Goal: Task Accomplishment & Management: Complete application form

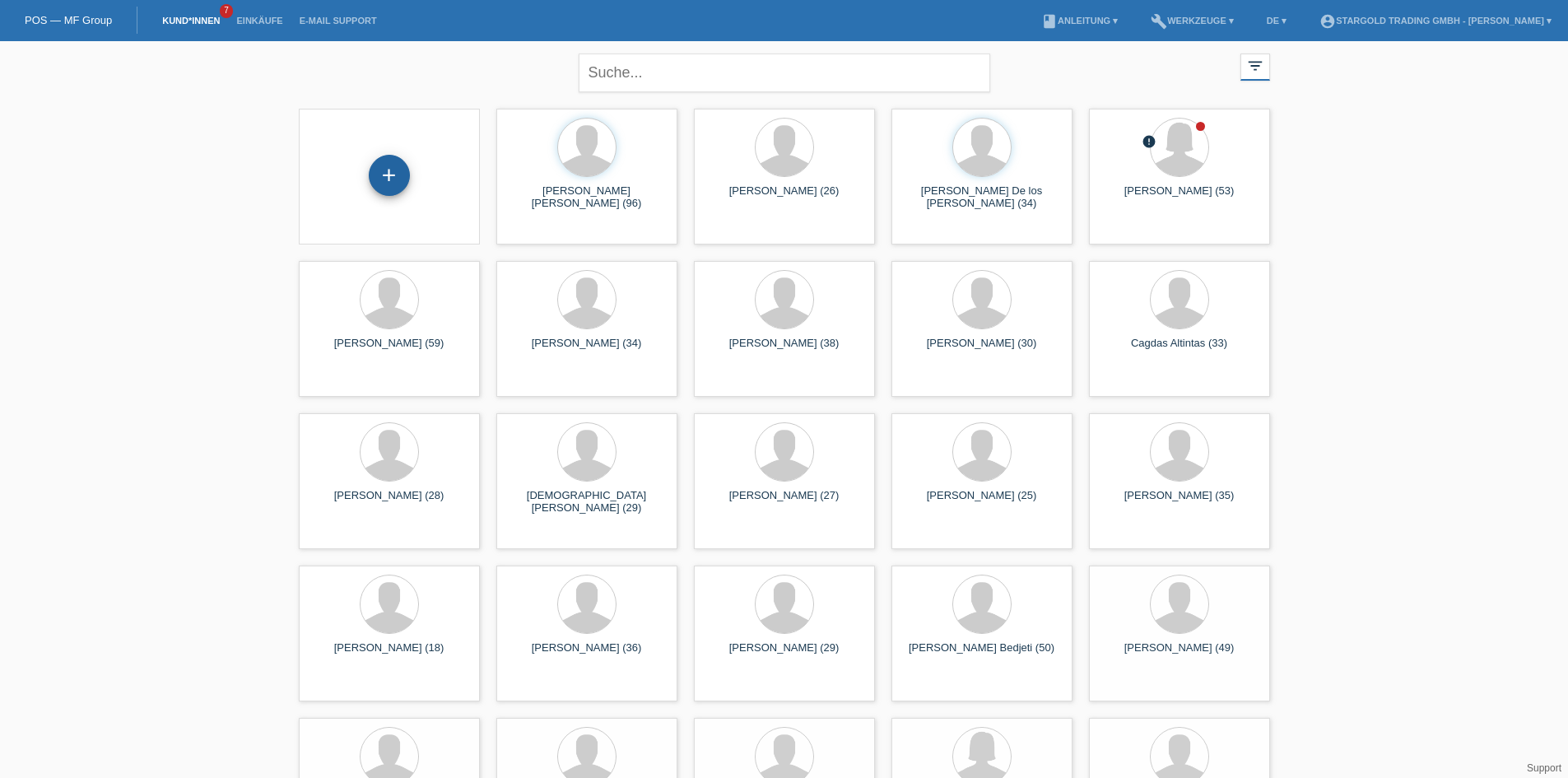
click at [392, 185] on div "+" at bounding box center [389, 175] width 41 height 41
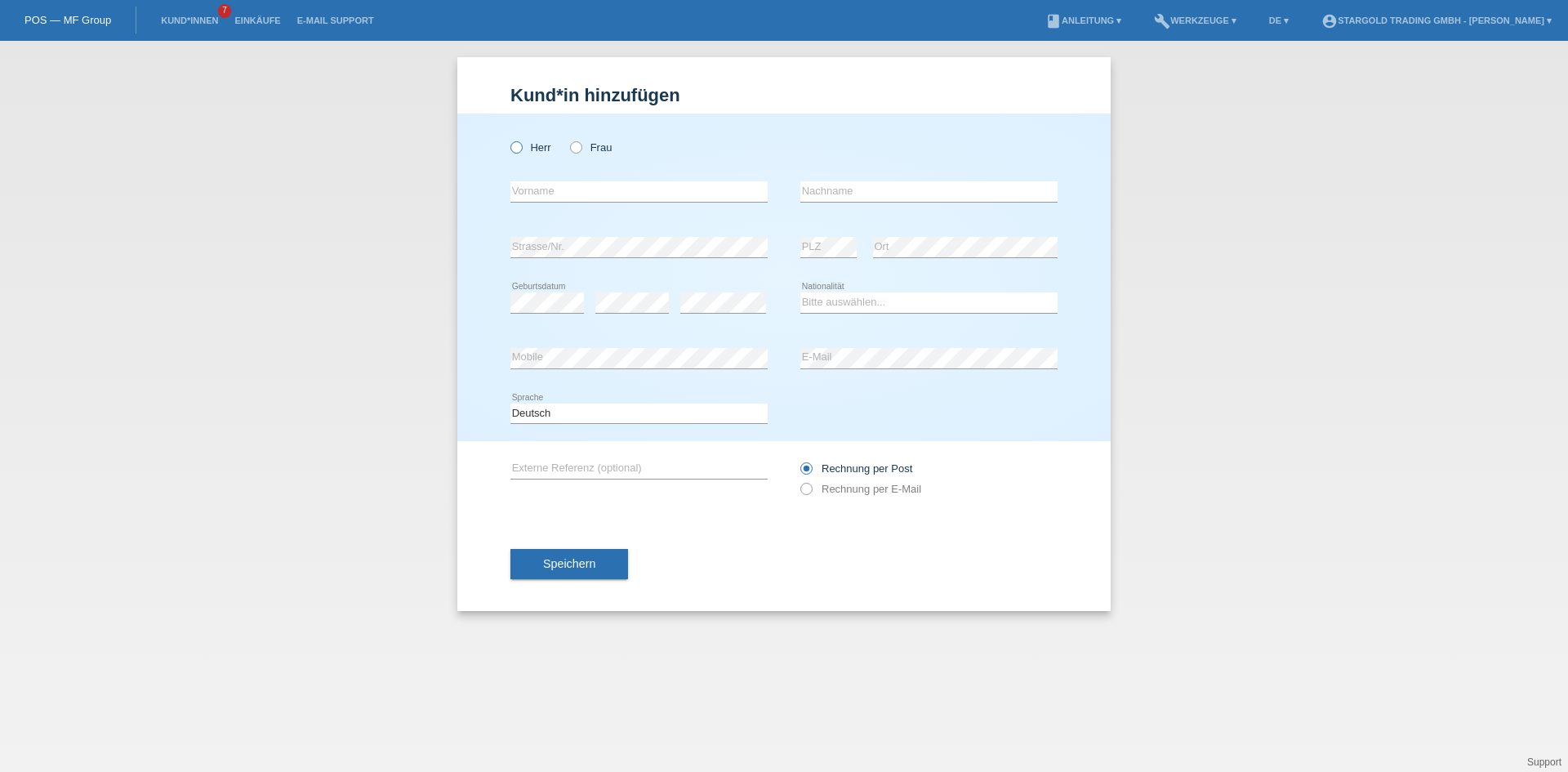
click at [508, 139] on icon at bounding box center [508, 139] width 0 height 0
click at [513, 147] on input "Herr" at bounding box center [516, 146] width 10 height 10
radio input "true"
click at [627, 184] on input "text" at bounding box center [640, 192] width 257 height 20
paste input "Magdalena"
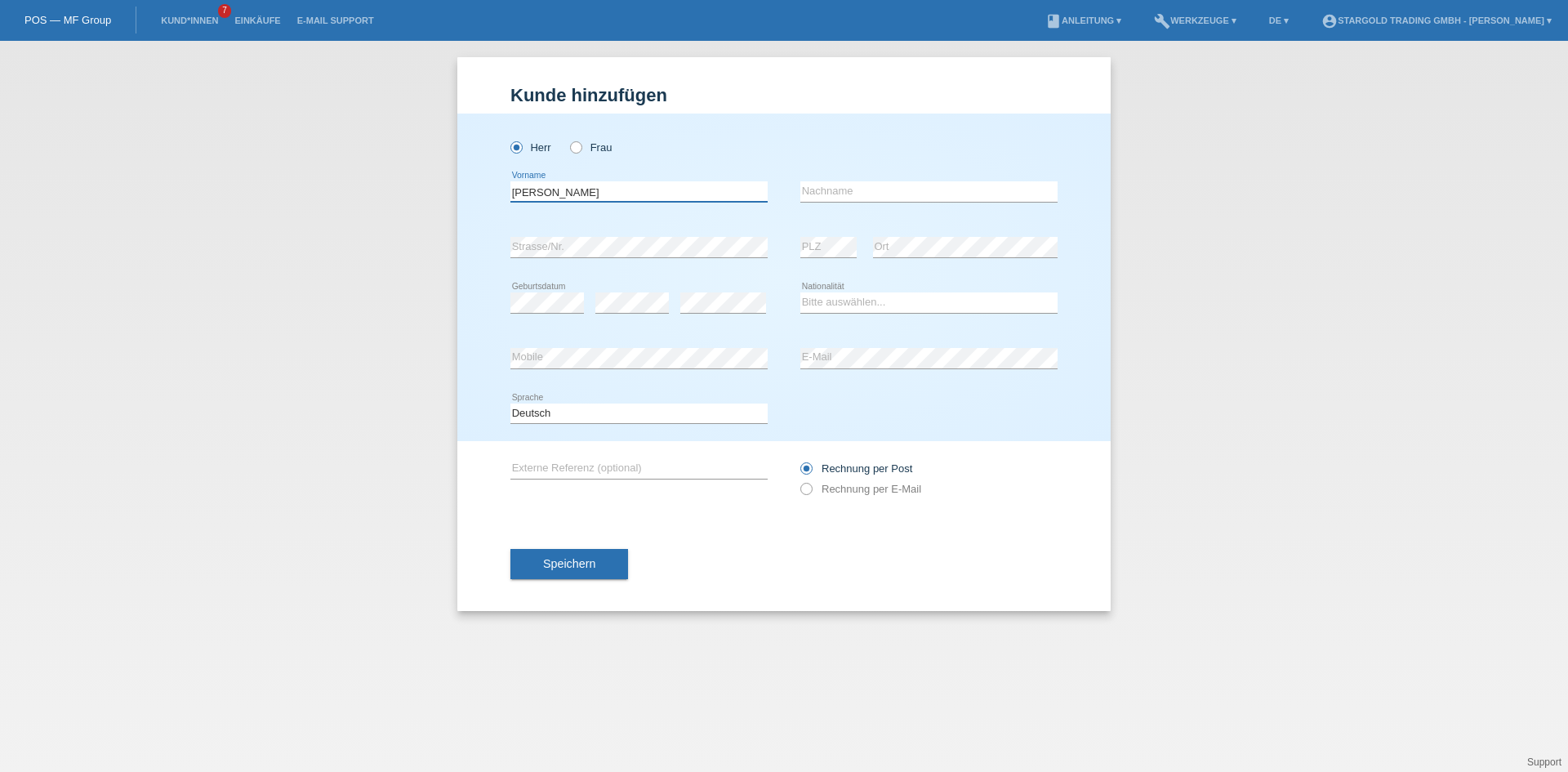
type input "Magdalena"
click at [914, 200] on input "text" at bounding box center [929, 192] width 257 height 20
paste input "Fill"
type input "Fill"
click at [577, 156] on div "Herr Frau" at bounding box center [640, 147] width 257 height 33
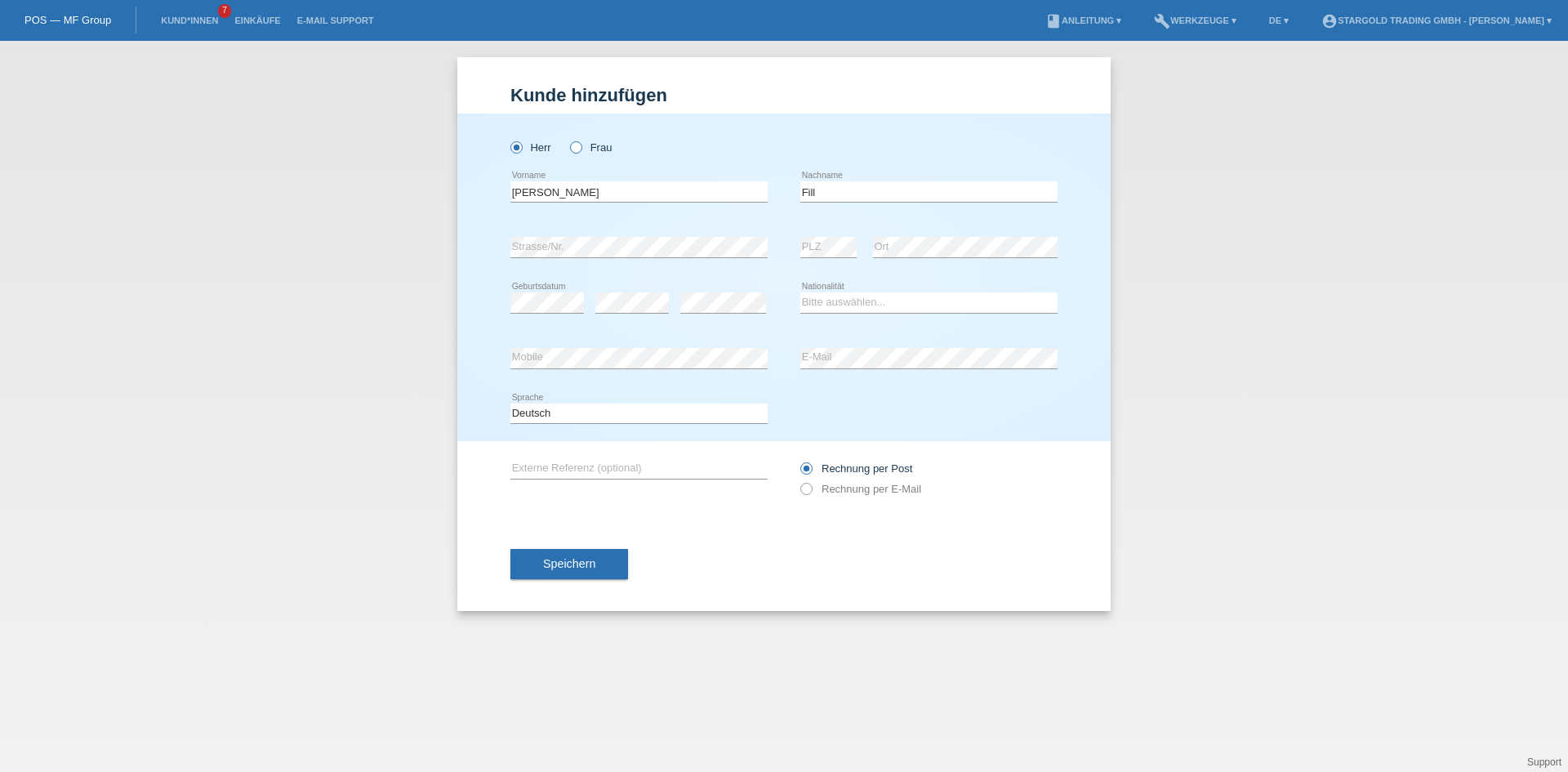
click at [567, 139] on icon at bounding box center [567, 139] width 0 height 0
click at [576, 151] on input "Frau" at bounding box center [575, 146] width 10 height 10
radio input "true"
click at [950, 295] on select "Bitte auswählen... Schweiz Deutschland Liechtenstein Österreich ------------ Af…" at bounding box center [929, 302] width 257 height 19
select select "AT"
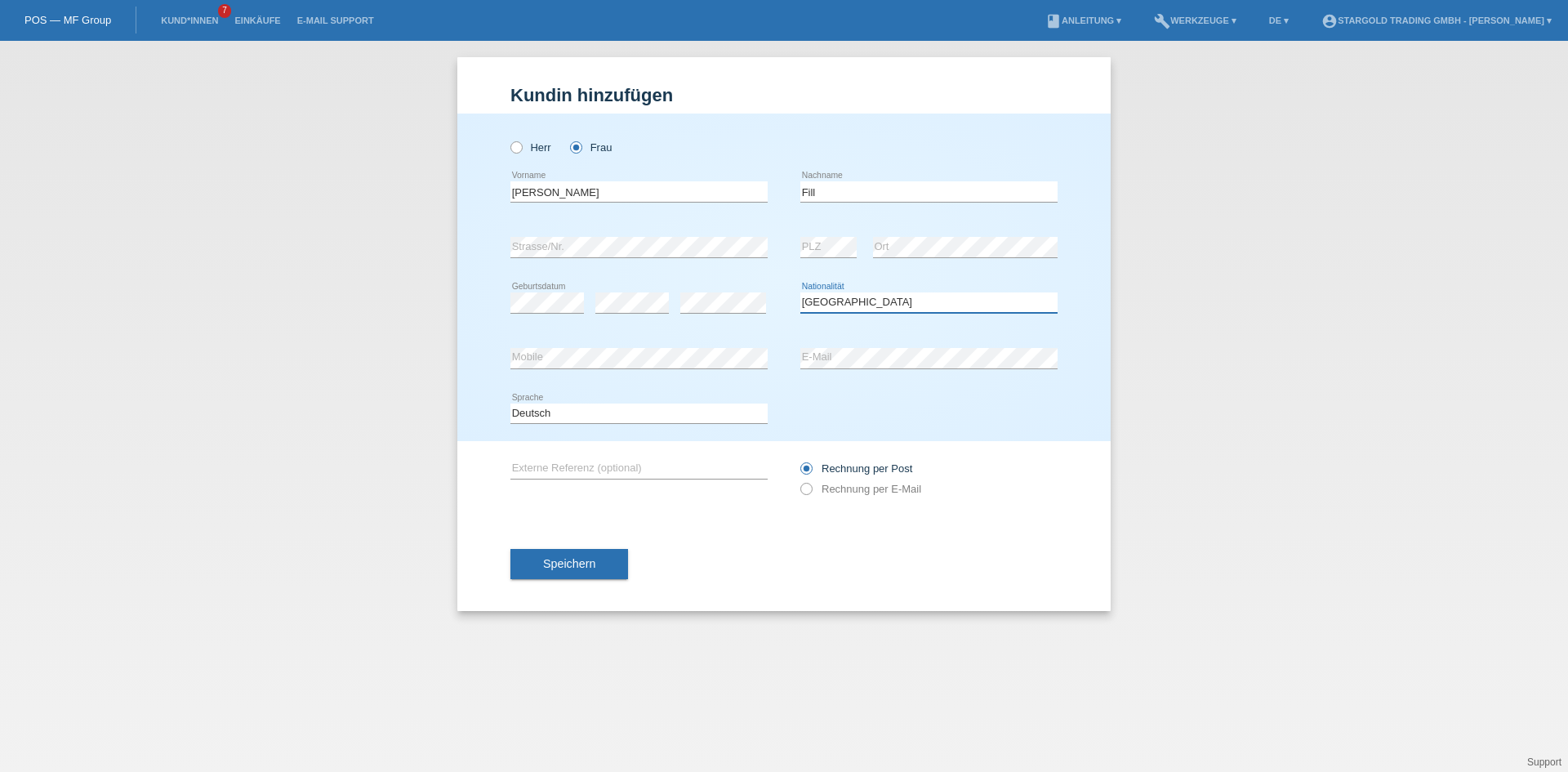
click at [801, 293] on select "Bitte auswählen... Schweiz Deutschland Liechtenstein Österreich ------------ Af…" at bounding box center [929, 302] width 257 height 19
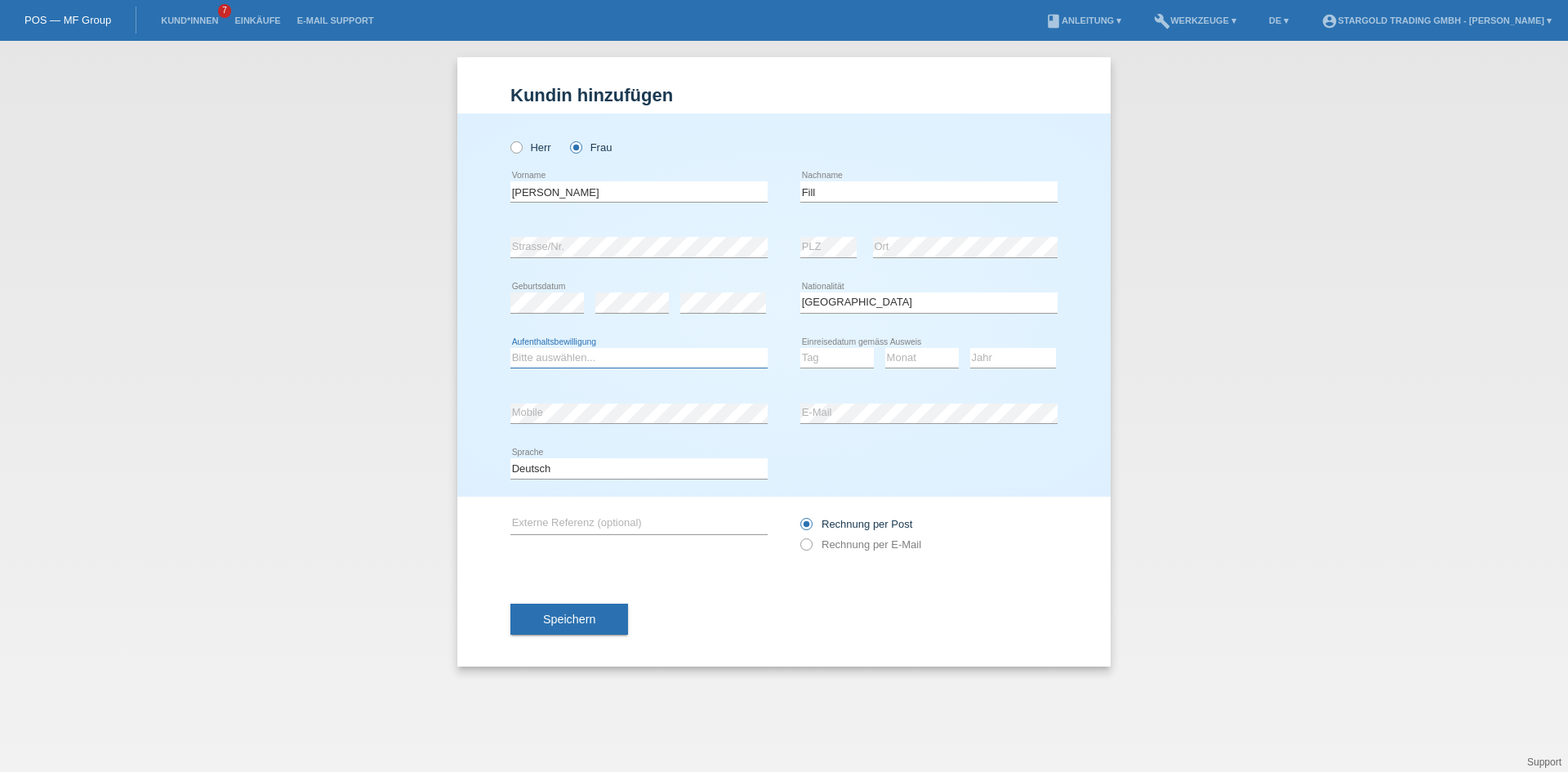
drag, startPoint x: 622, startPoint y: 356, endPoint x: 613, endPoint y: 365, distance: 12.7
click at [622, 356] on select "Bitte auswählen... C B B - Flüchtlingsstatus Andere" at bounding box center [640, 357] width 257 height 19
select select "B"
click at [511, 348] on select "Bitte auswählen... C B B - Flüchtlingsstatus Andere" at bounding box center [640, 357] width 257 height 19
click at [832, 360] on select "Tag 01 02 03 04 05 06 07 08 09 10 11" at bounding box center [837, 357] width 73 height 19
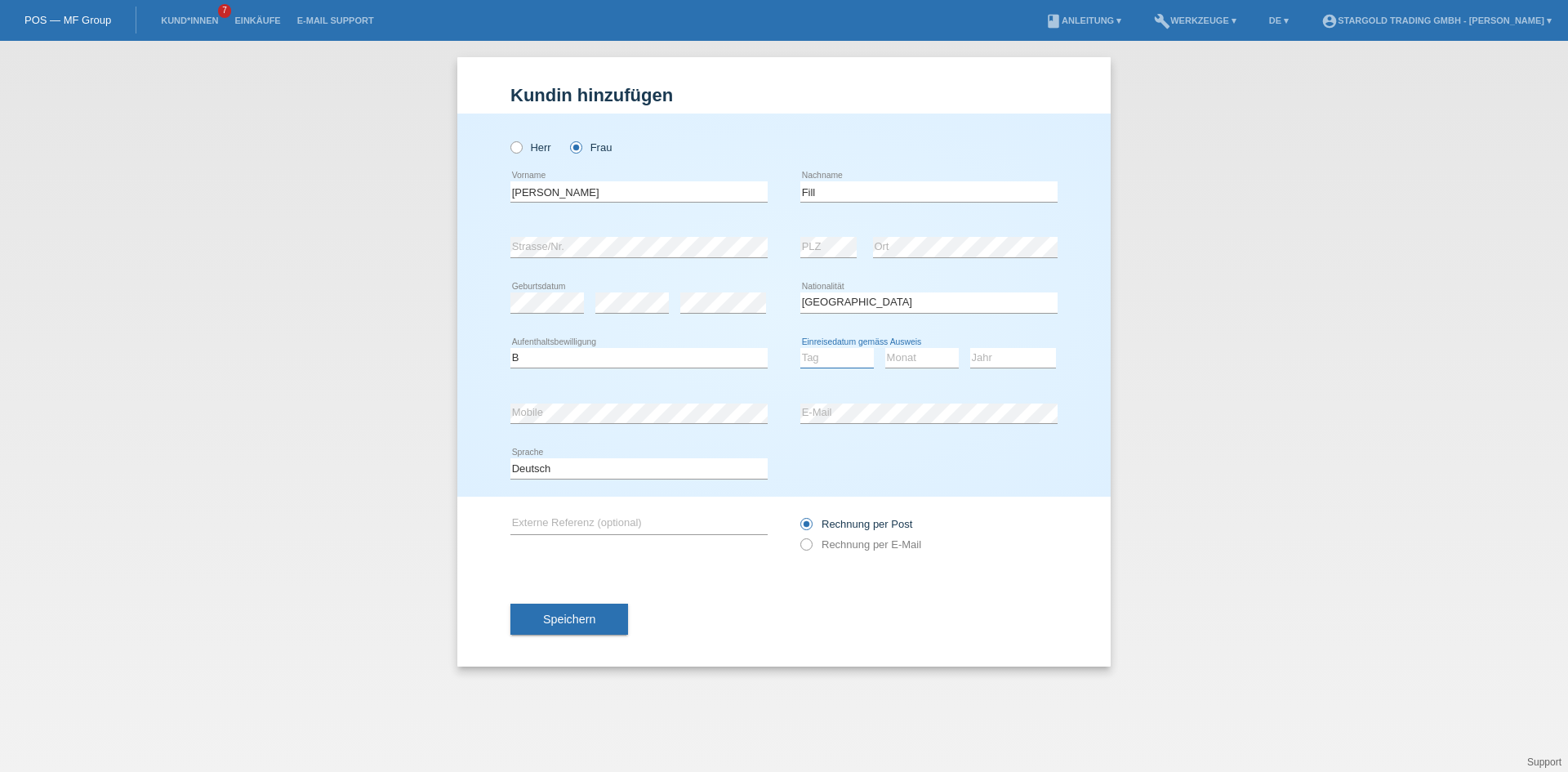
select select "30"
click at [801, 348] on select "Tag 01 02 03 04 05 06 07 08 09 10 11" at bounding box center [837, 357] width 73 height 19
click at [930, 355] on select "Monat 01 02 03 04 05 06 07 08 09 10 11" at bounding box center [922, 357] width 73 height 19
select select "08"
click at [886, 348] on select "Monat 01 02 03 04 05 06 07 08 09 10 11" at bounding box center [922, 357] width 73 height 19
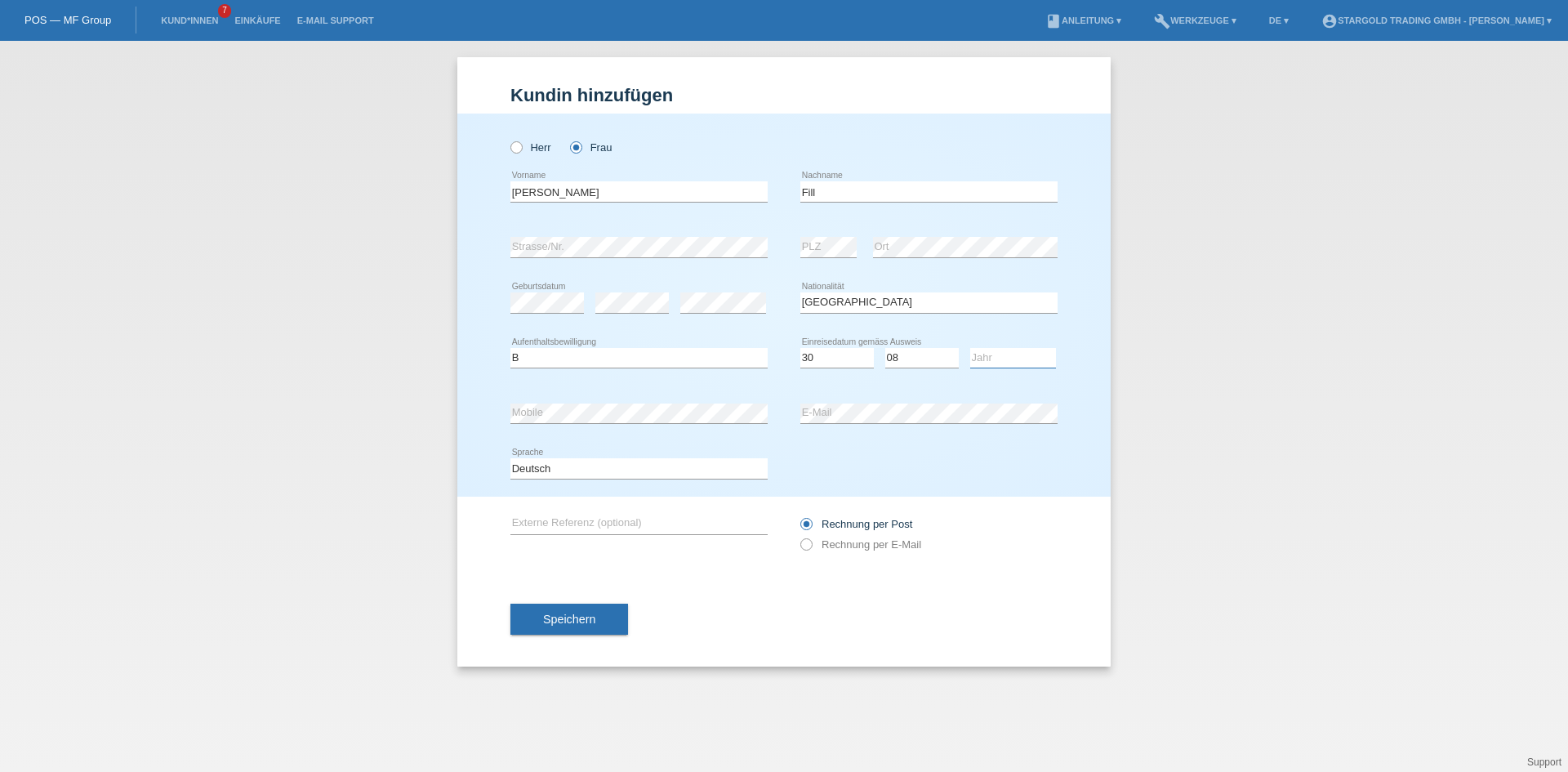
click at [1028, 358] on select "Jahr 2025 2024 2023 2022 2021 2020 2019 2018 2017 2016 2015 2014 2013 2012 2011…" at bounding box center [1013, 357] width 86 height 19
select select "2021"
click at [970, 348] on select "Jahr 2025 2024 2023 2022 2021 2020 2019 2018 2017 2016 2015 2014 2013 2012 2011…" at bounding box center [1013, 357] width 86 height 19
click at [660, 401] on div "error Mobile" at bounding box center [640, 414] width 257 height 56
click at [849, 542] on label "Rechnung per E-Mail" at bounding box center [861, 544] width 121 height 12
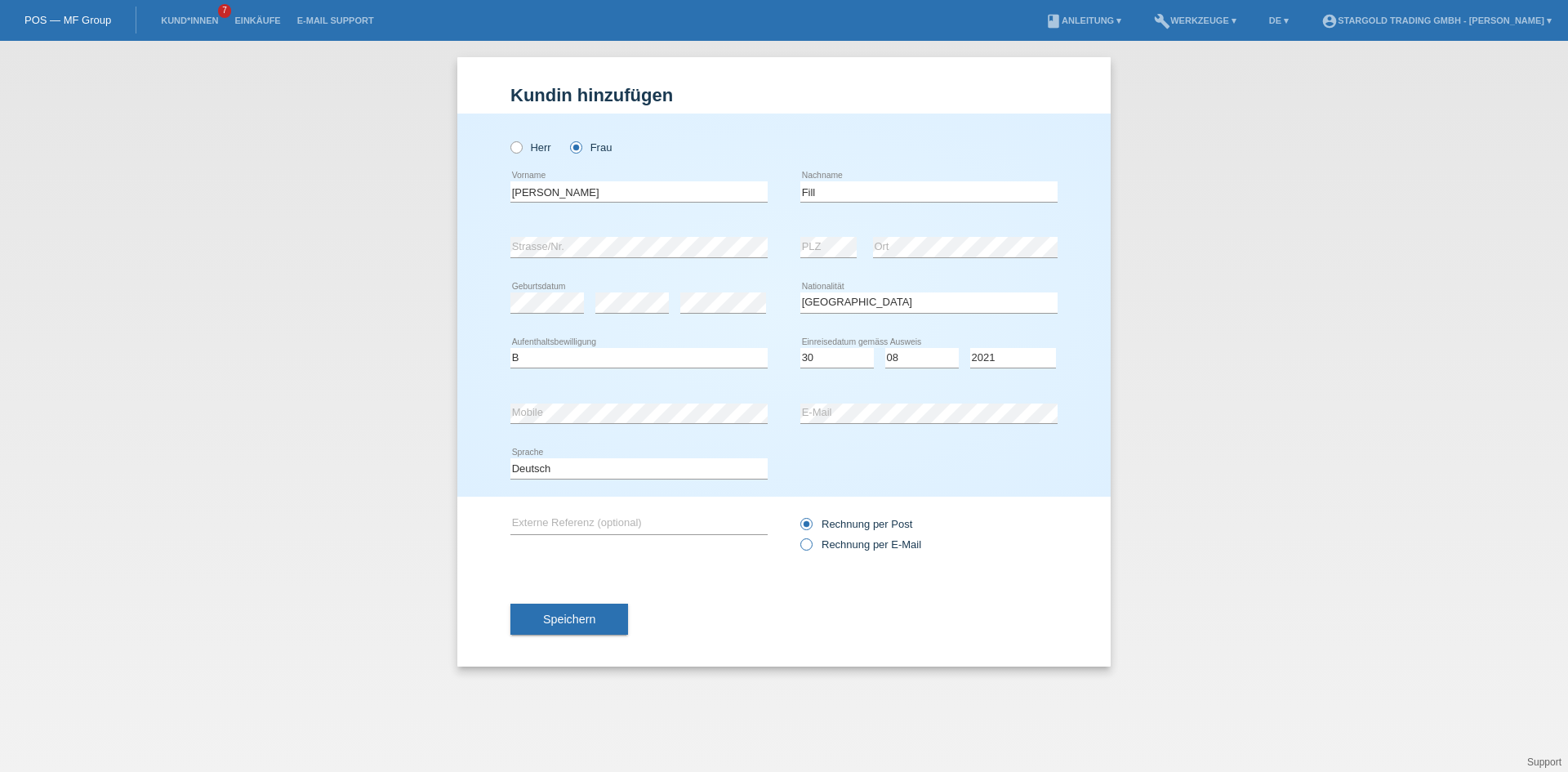
click at [811, 542] on input "Rechnung per E-Mail" at bounding box center [805, 549] width 10 height 20
radio input "true"
click at [547, 636] on div "Speichern" at bounding box center [784, 619] width 547 height 94
click at [579, 622] on span "Speichern" at bounding box center [569, 619] width 52 height 13
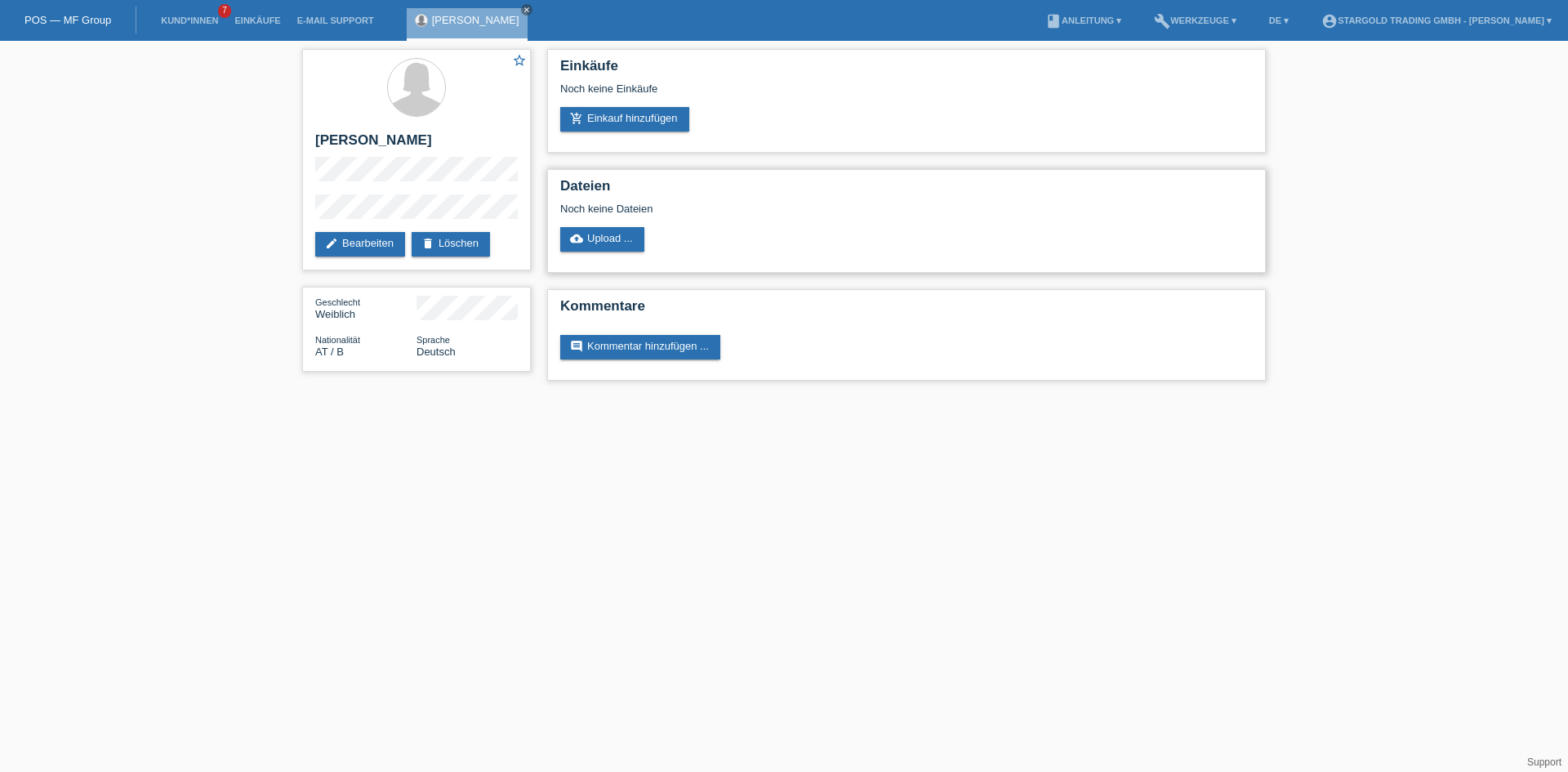
click at [845, 173] on div "Dateien Noch keine Dateien cloud_upload Upload ..." at bounding box center [906, 221] width 719 height 104
click at [647, 132] on div "Einkäufe Noch keine Einkäufe add_shopping_cart Einkauf hinzufügen" at bounding box center [906, 101] width 719 height 104
click at [648, 125] on link "add_shopping_cart Einkauf hinzufügen" at bounding box center [624, 119] width 129 height 24
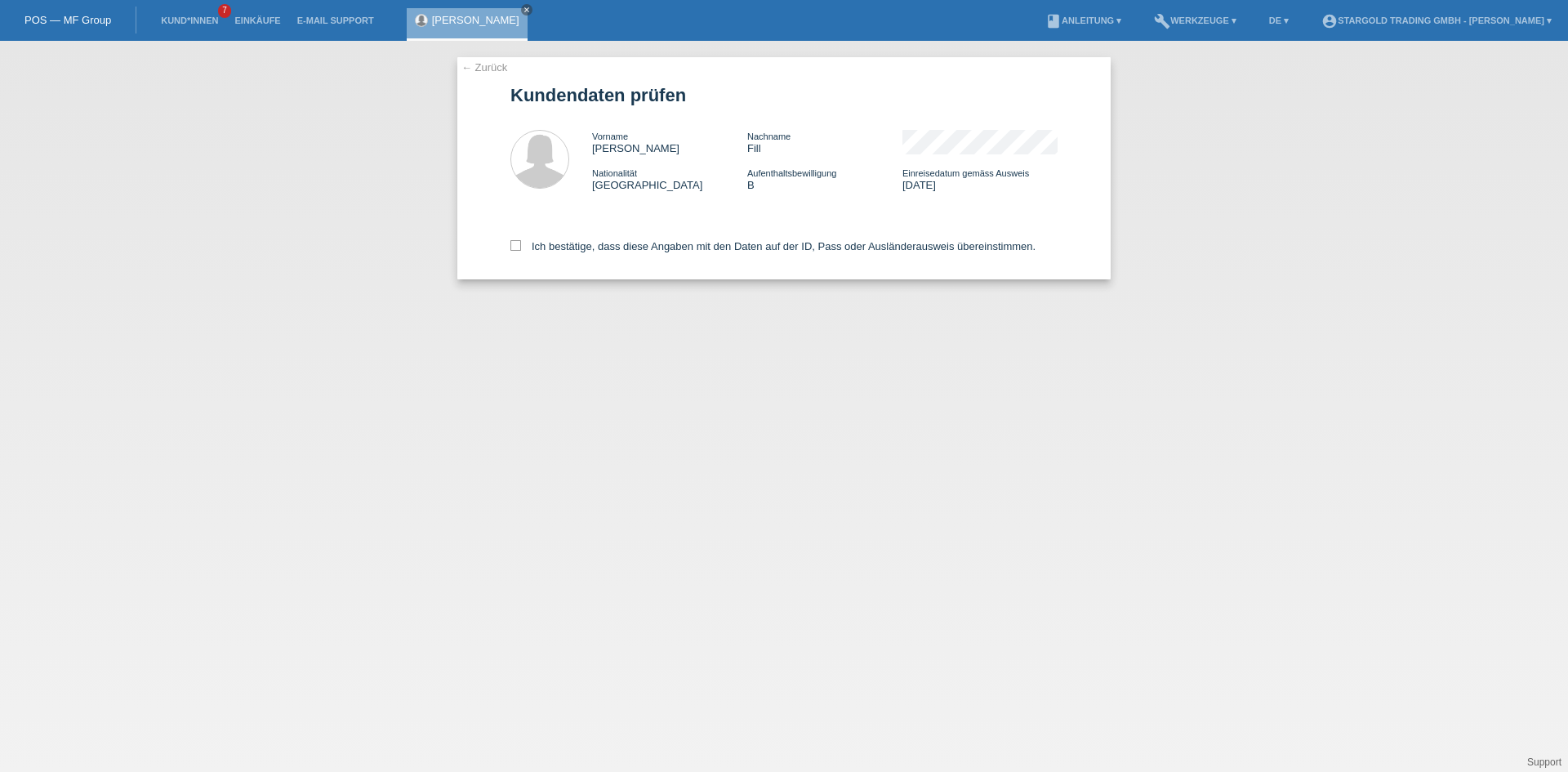
click at [611, 255] on div "Ich bestätige, dass diese Angaben mit den Daten auf der ID, Pass oder Ausländer…" at bounding box center [784, 243] width 547 height 72
click at [612, 248] on label "Ich bestätige, dass diese Angaben mit den Daten auf der ID, Pass oder Ausländer…" at bounding box center [773, 245] width 525 height 12
click at [521, 248] on input "Ich bestätige, dass diese Angaben mit den Daten auf der ID, Pass oder Ausländer…" at bounding box center [516, 244] width 10 height 10
checkbox input "true"
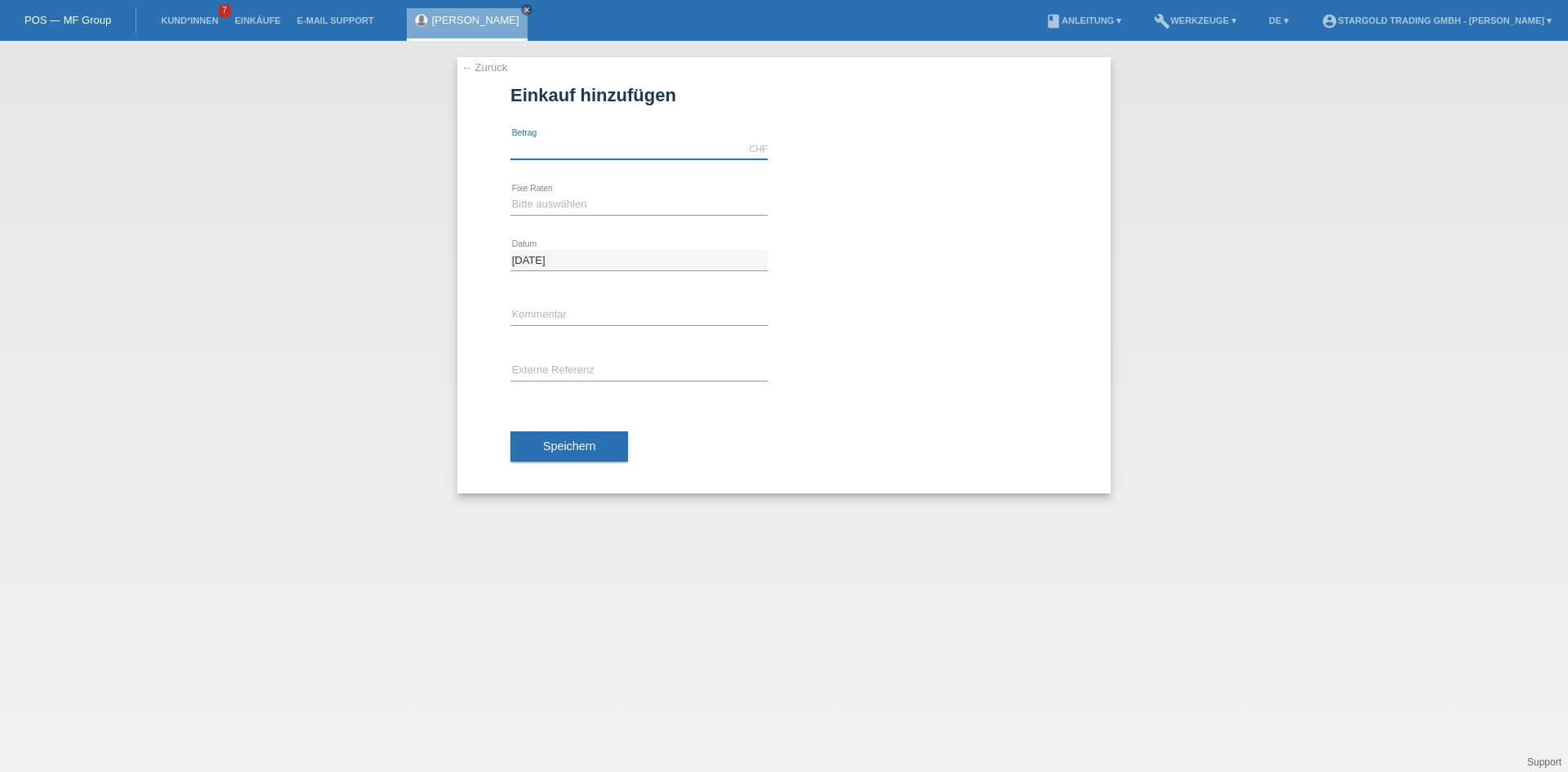
click at [584, 143] on input "text" at bounding box center [640, 149] width 257 height 20
type input "10500.00"
click at [588, 215] on icon at bounding box center [640, 215] width 257 height 1
click at [588, 212] on select "Bitte auswählen 6 Raten 12 Raten 18 Raten 24 Raten 36 Raten 48 Raten" at bounding box center [640, 204] width 257 height 19
select select "493"
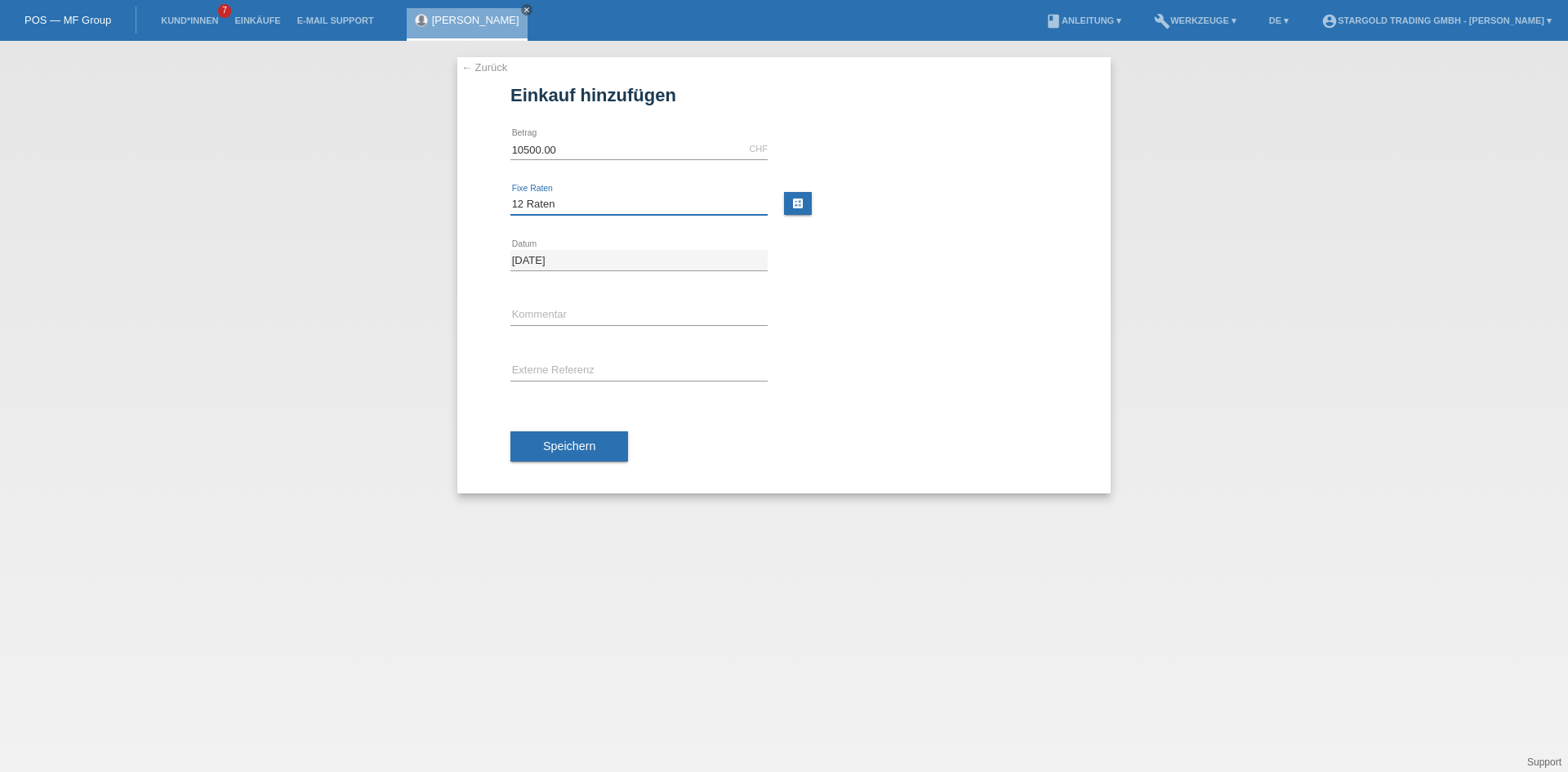
click at [511, 194] on select "Bitte auswählen 6 Raten 12 Raten 18 Raten 24 Raten 36 Raten 48 Raten" at bounding box center [640, 204] width 257 height 19
click at [576, 440] on button "Speichern" at bounding box center [569, 447] width 118 height 31
